Goal: Transaction & Acquisition: Purchase product/service

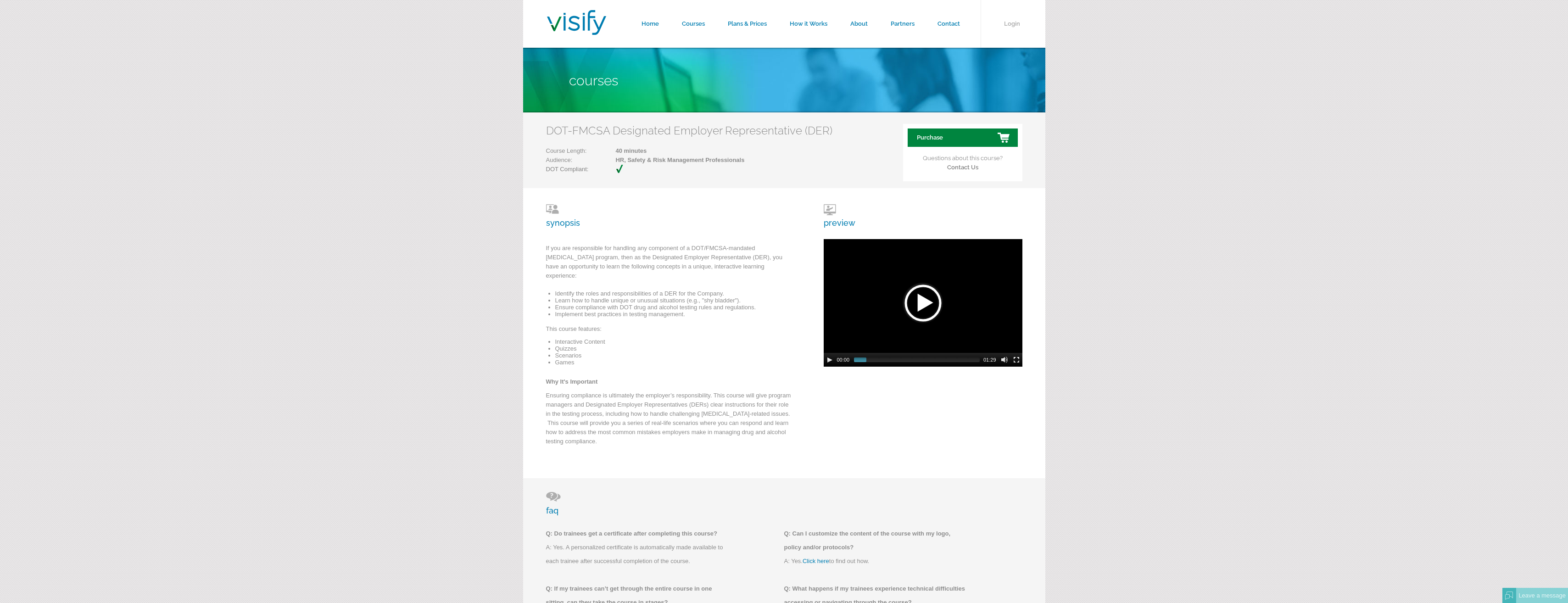
click at [971, 140] on link "Purchase" at bounding box center [963, 137] width 110 height 18
